Goal: Task Accomplishment & Management: Complete application form

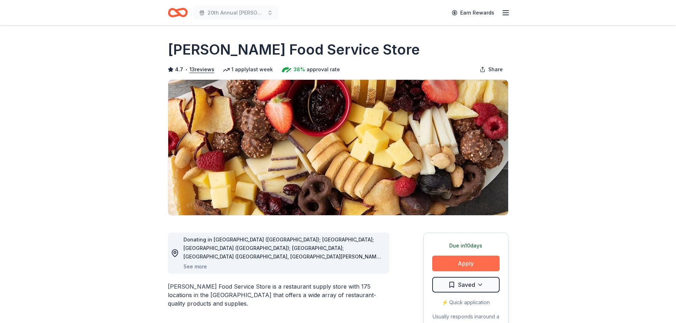
click at [466, 264] on button "Apply" at bounding box center [465, 264] width 67 height 16
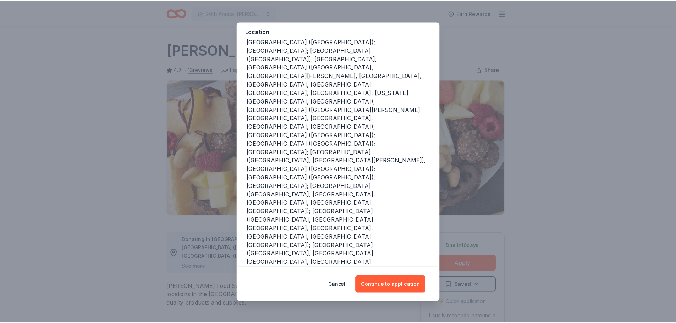
scroll to position [83, 0]
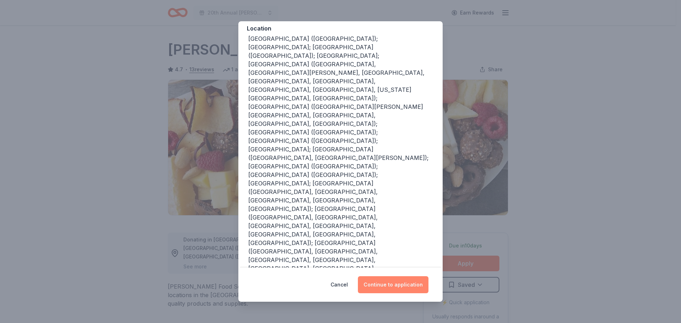
click at [392, 285] on button "Continue to application" at bounding box center [393, 284] width 71 height 17
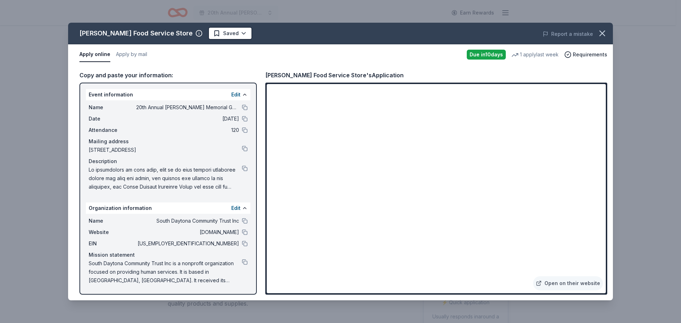
drag, startPoint x: 607, startPoint y: 141, endPoint x: 606, endPoint y: 166, distance: 24.9
click at [606, 166] on div "Open on their website" at bounding box center [436, 189] width 342 height 212
click at [563, 286] on link "Open on their website" at bounding box center [568, 283] width 70 height 14
click at [246, 169] on button at bounding box center [245, 169] width 6 height 6
click at [606, 35] on icon "button" at bounding box center [603, 33] width 10 height 10
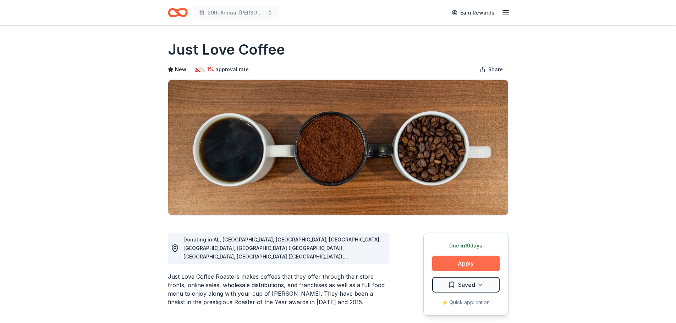
click at [462, 262] on button "Apply" at bounding box center [465, 264] width 67 height 16
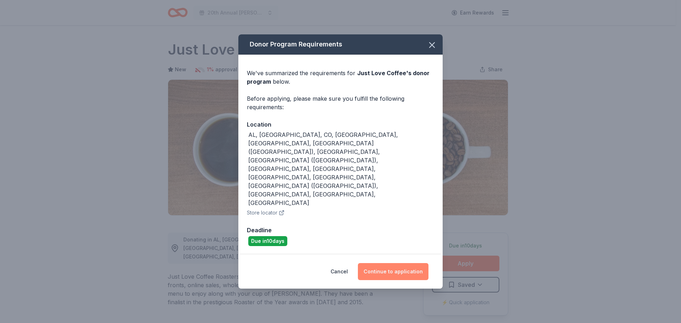
click at [387, 263] on button "Continue to application" at bounding box center [393, 271] width 71 height 17
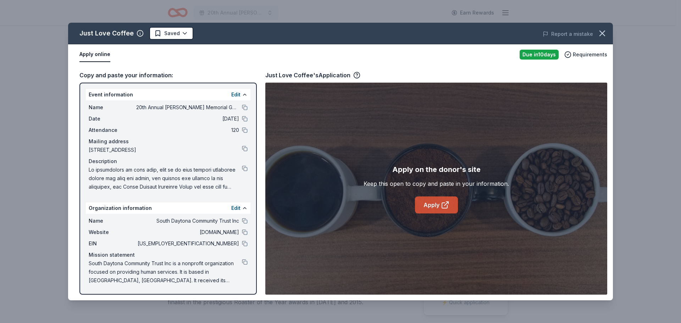
click at [445, 202] on icon at bounding box center [445, 205] width 9 height 9
click at [427, 206] on link "Apply" at bounding box center [436, 205] width 43 height 17
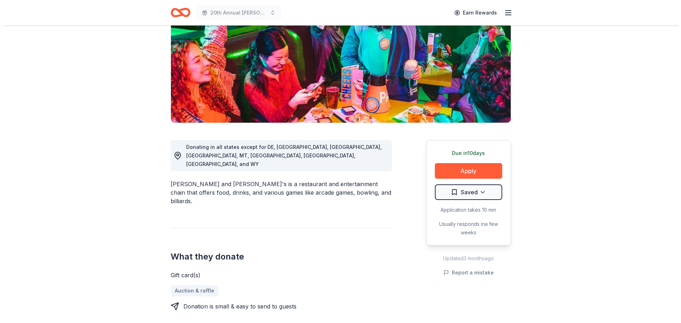
scroll to position [96, 0]
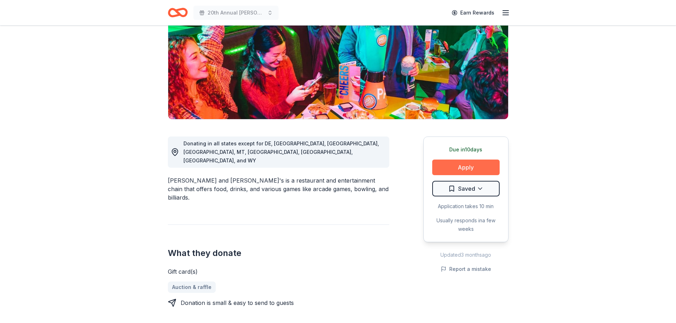
click at [472, 166] on button "Apply" at bounding box center [465, 168] width 67 height 16
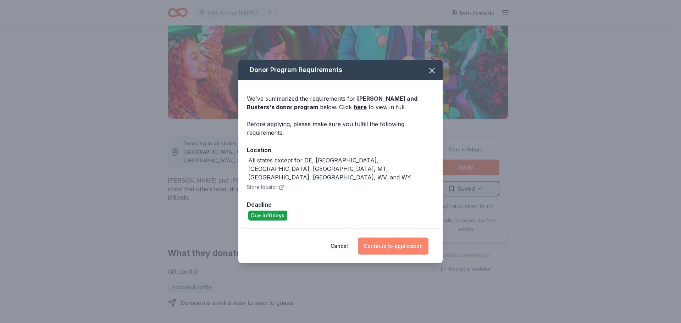
click at [384, 241] on button "Continue to application" at bounding box center [393, 246] width 71 height 17
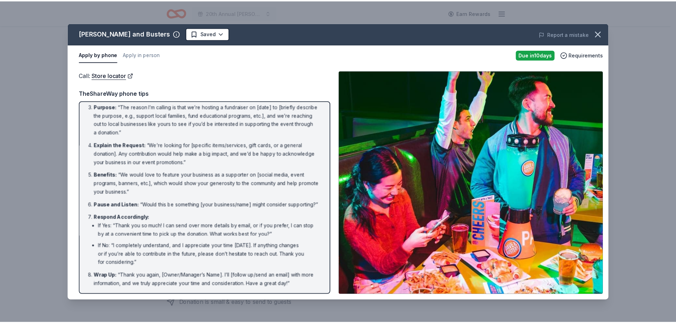
scroll to position [0, 0]
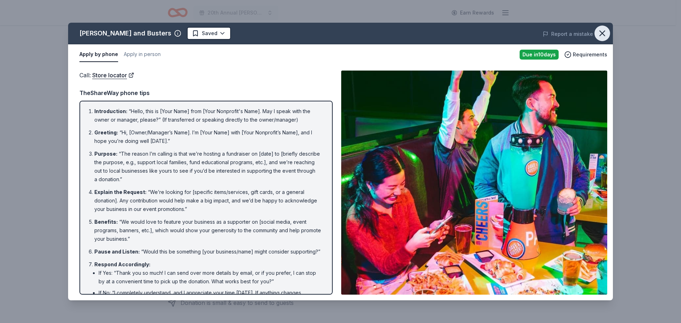
click at [601, 31] on icon "button" at bounding box center [603, 33] width 10 height 10
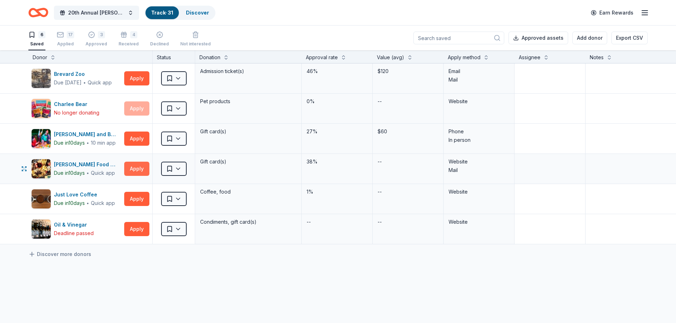
click at [141, 167] on button "Apply" at bounding box center [136, 169] width 25 height 14
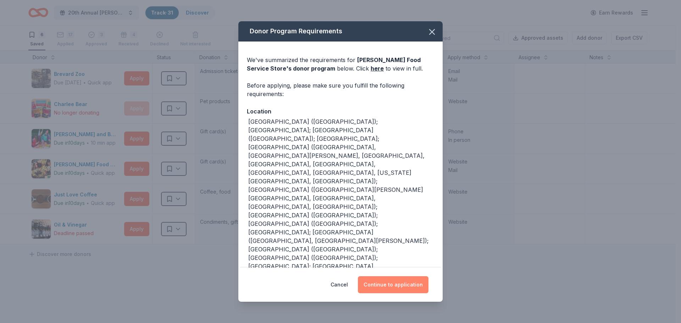
click at [402, 284] on button "Continue to application" at bounding box center [393, 284] width 71 height 17
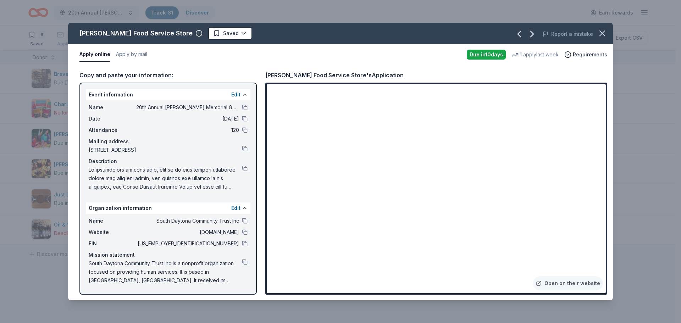
click at [99, 52] on button "Apply online" at bounding box center [95, 54] width 31 height 15
drag, startPoint x: 613, startPoint y: 185, endPoint x: 621, endPoint y: 221, distance: 36.8
click at [621, 221] on div "[PERSON_NAME] Food Service Store Saved Report a mistake Apply online Apply by m…" at bounding box center [340, 161] width 681 height 323
click at [617, 258] on div "[PERSON_NAME] Food Service Store Saved Report a mistake Apply online Apply by m…" at bounding box center [340, 161] width 681 height 323
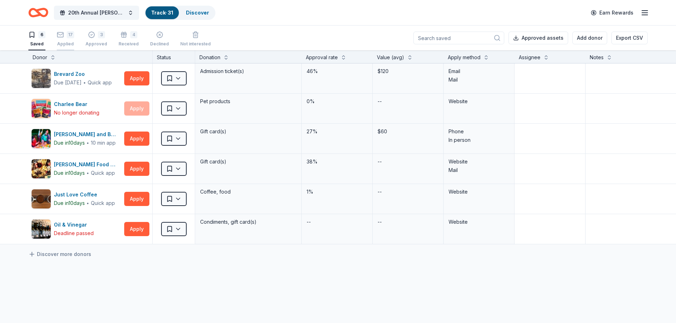
click at [61, 34] on icon "button" at bounding box center [60, 34] width 7 height 7
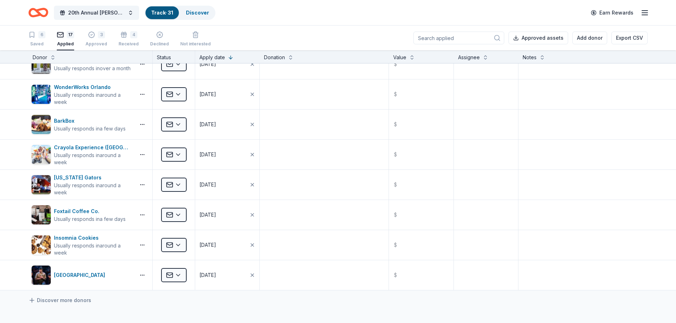
scroll to position [281, 0]
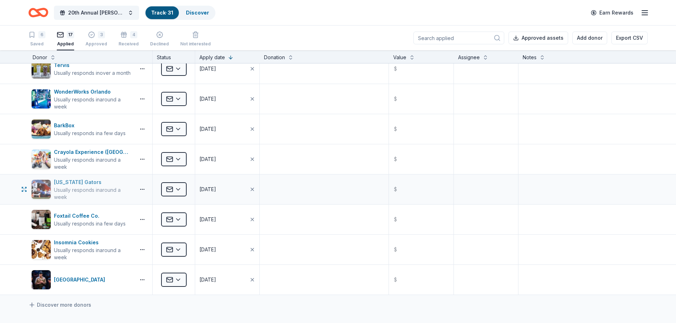
click at [87, 184] on div "Florida Gators" at bounding box center [93, 182] width 78 height 9
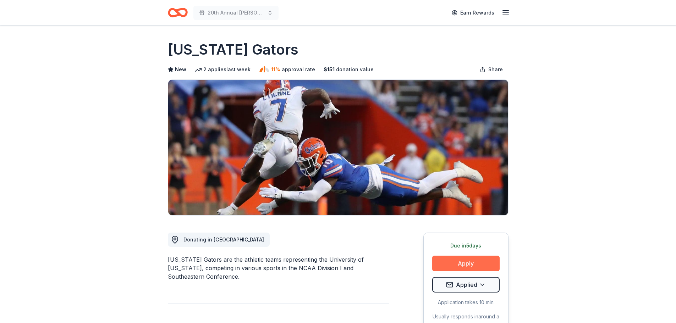
click at [476, 262] on button "Apply" at bounding box center [465, 264] width 67 height 16
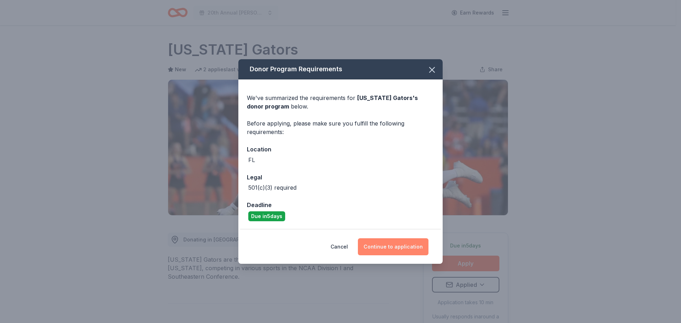
click at [399, 250] on button "Continue to application" at bounding box center [393, 247] width 71 height 17
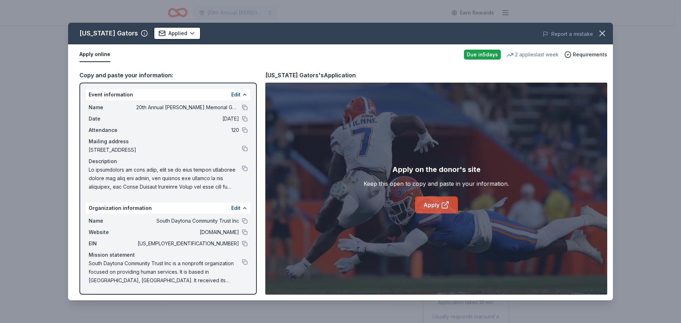
click at [446, 202] on icon at bounding box center [445, 205] width 9 height 9
